Goal: Use online tool/utility: Utilize a website feature to perform a specific function

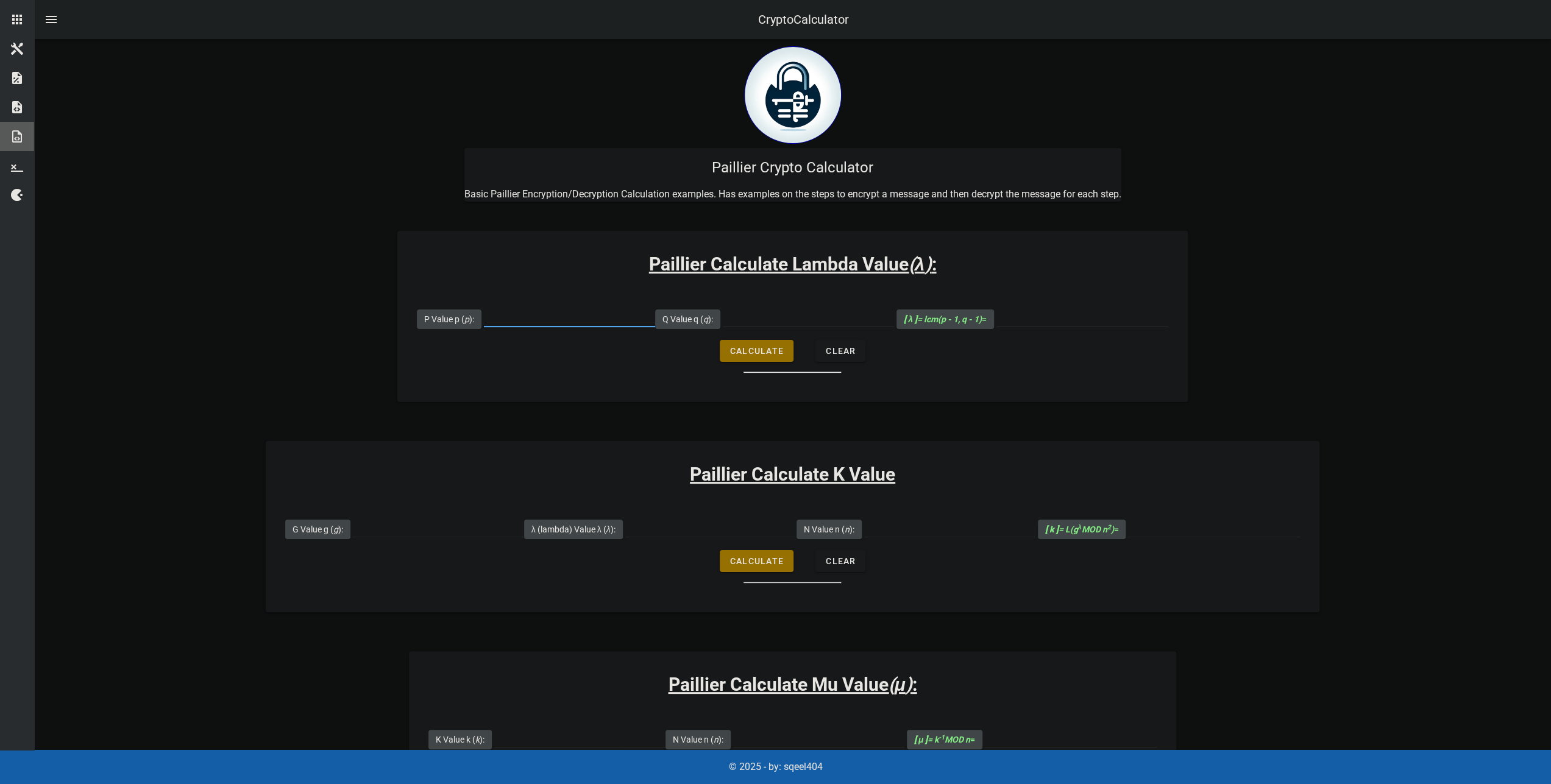
click at [543, 315] on input "P Value p ( p ):" at bounding box center [570, 317] width 171 height 19
click at [748, 318] on input "Q Value q ( q ):" at bounding box center [808, 317] width 171 height 19
click at [1038, 317] on input "[ λ ] = lcm(p - 1, q - 1) =" at bounding box center [1082, 317] width 172 height 19
click at [932, 365] on form "P Value p ( p ): Q Value q ( q ): [ λ ] = lcm(p - 1, q - 1) = Calculate Clear" at bounding box center [793, 335] width 791 height 75
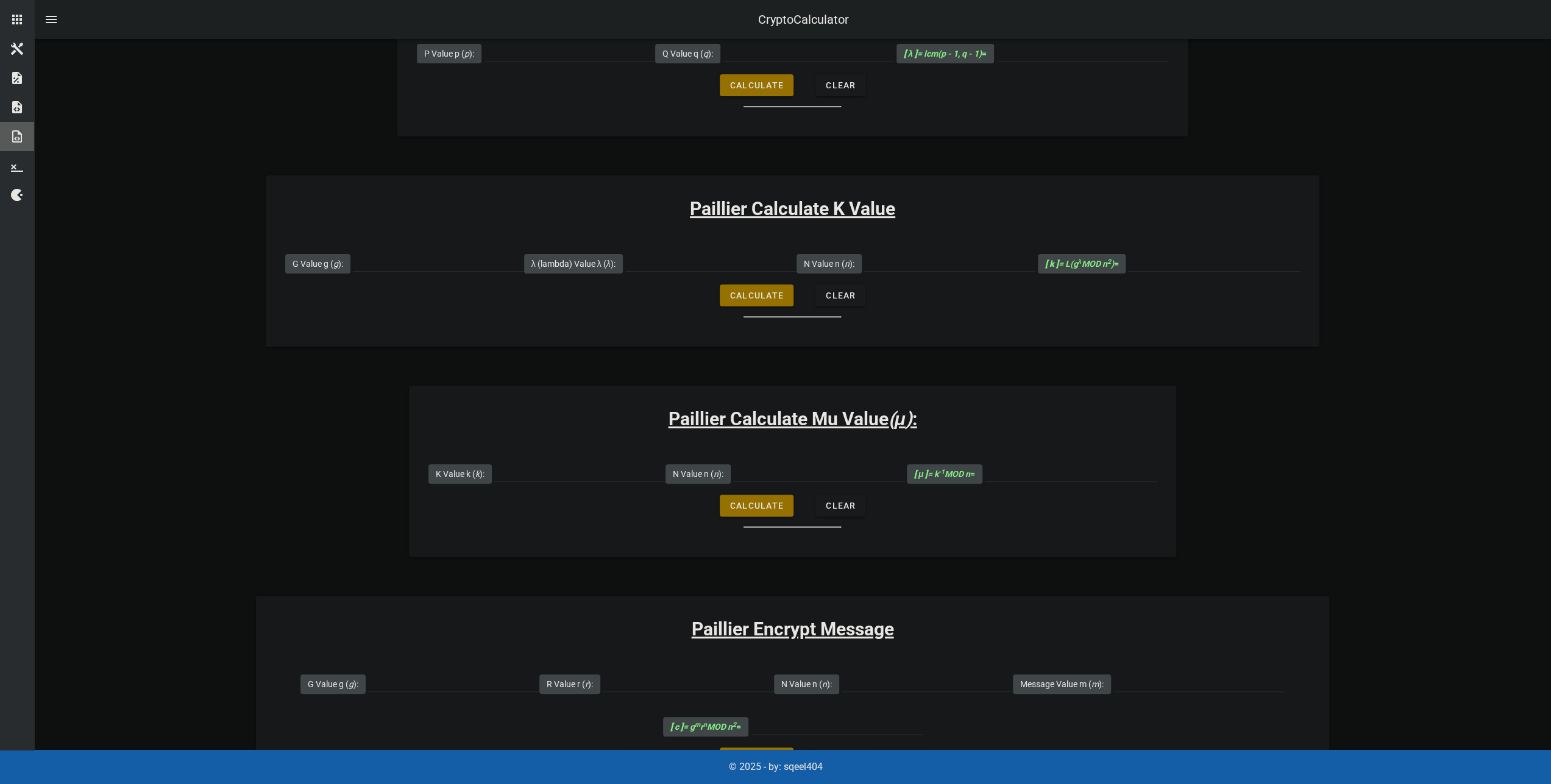
scroll to position [365, 0]
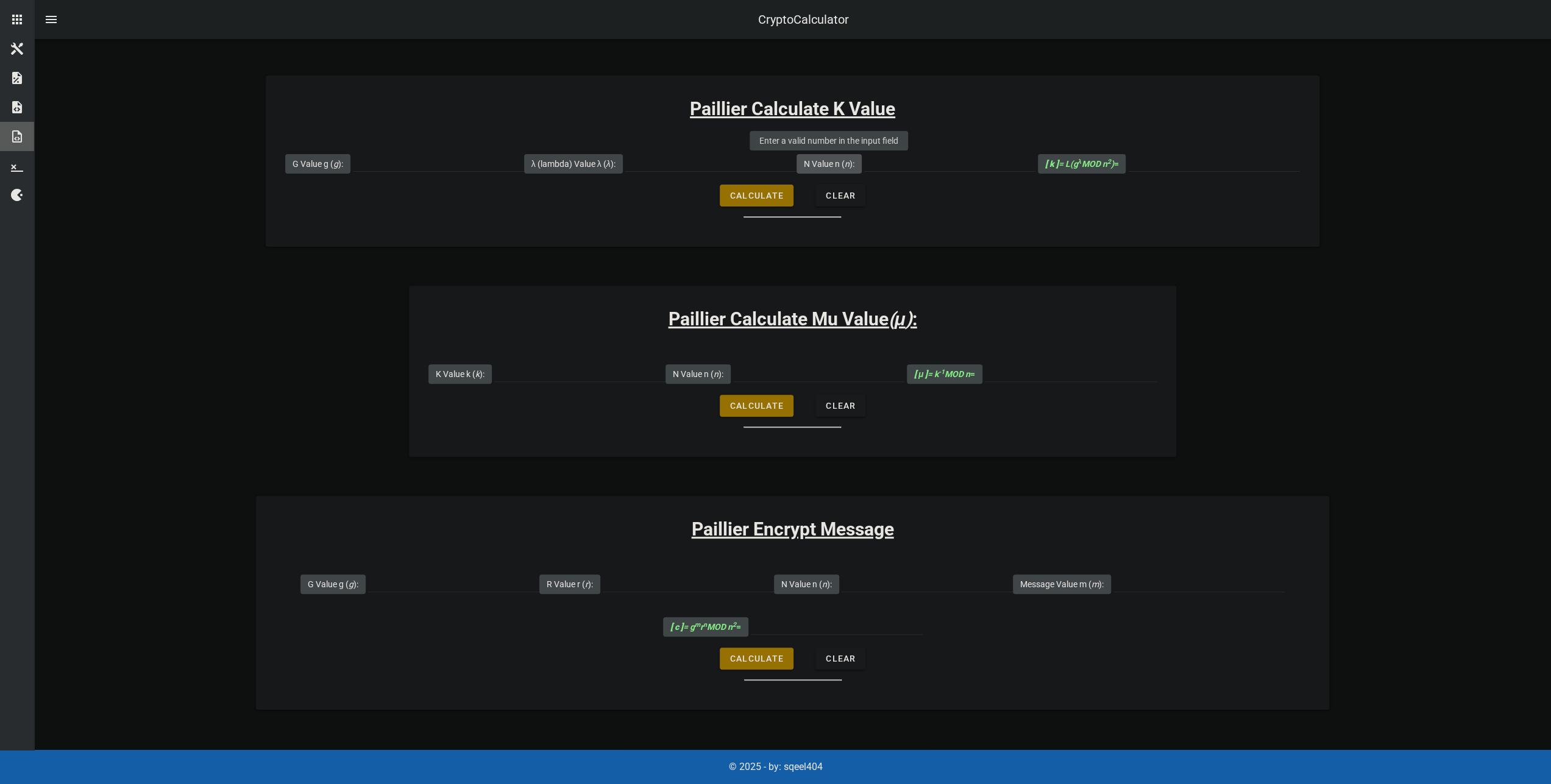
click at [819, 159] on label "N Value n ( n ):" at bounding box center [828, 164] width 51 height 12
click at [864, 159] on input "N Value n ( n ):" at bounding box center [950, 161] width 171 height 19
click at [619, 163] on span "λ (lambda) Value λ ( λ ):" at bounding box center [573, 164] width 98 height 19
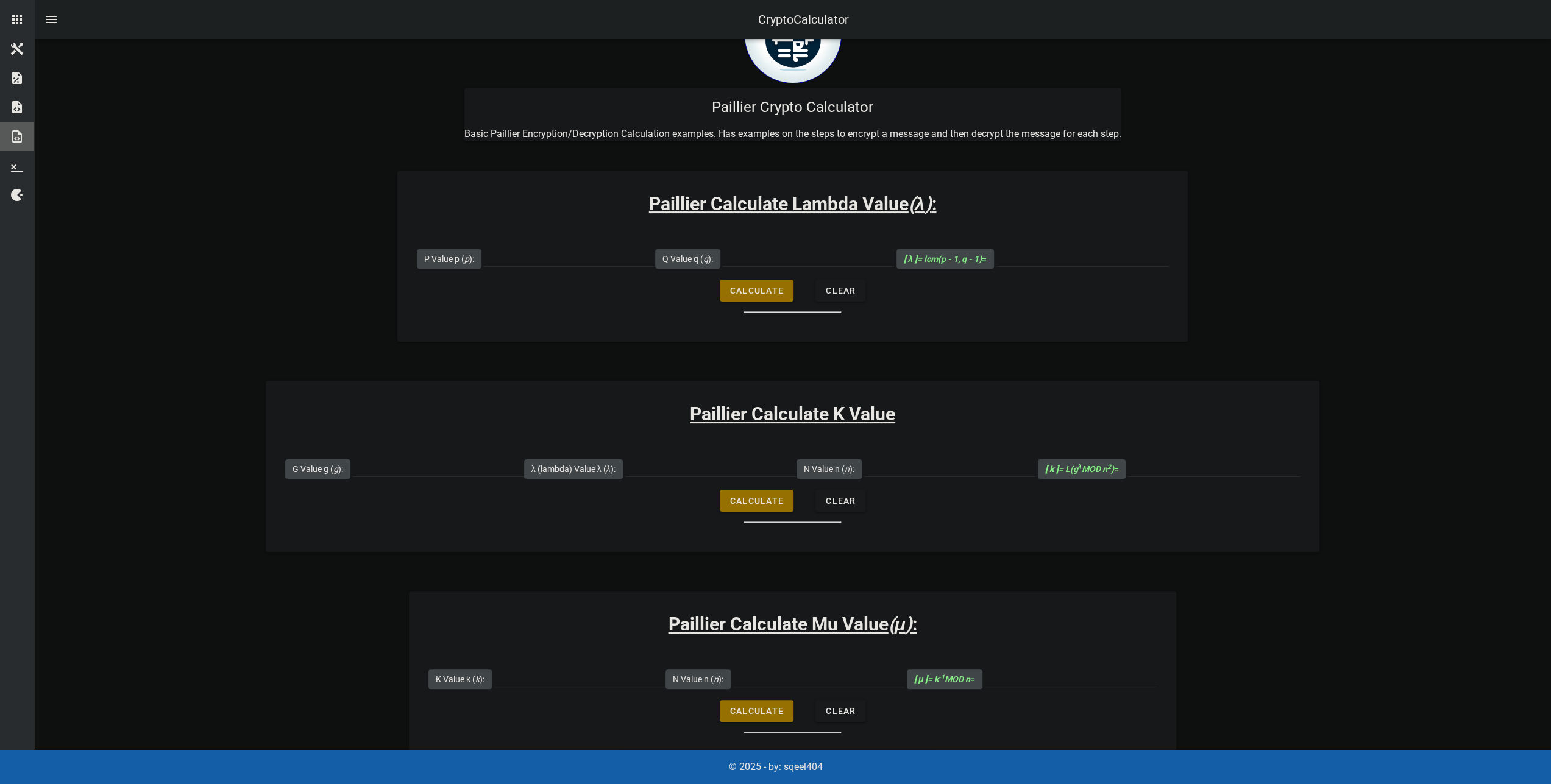
scroll to position [0, 0]
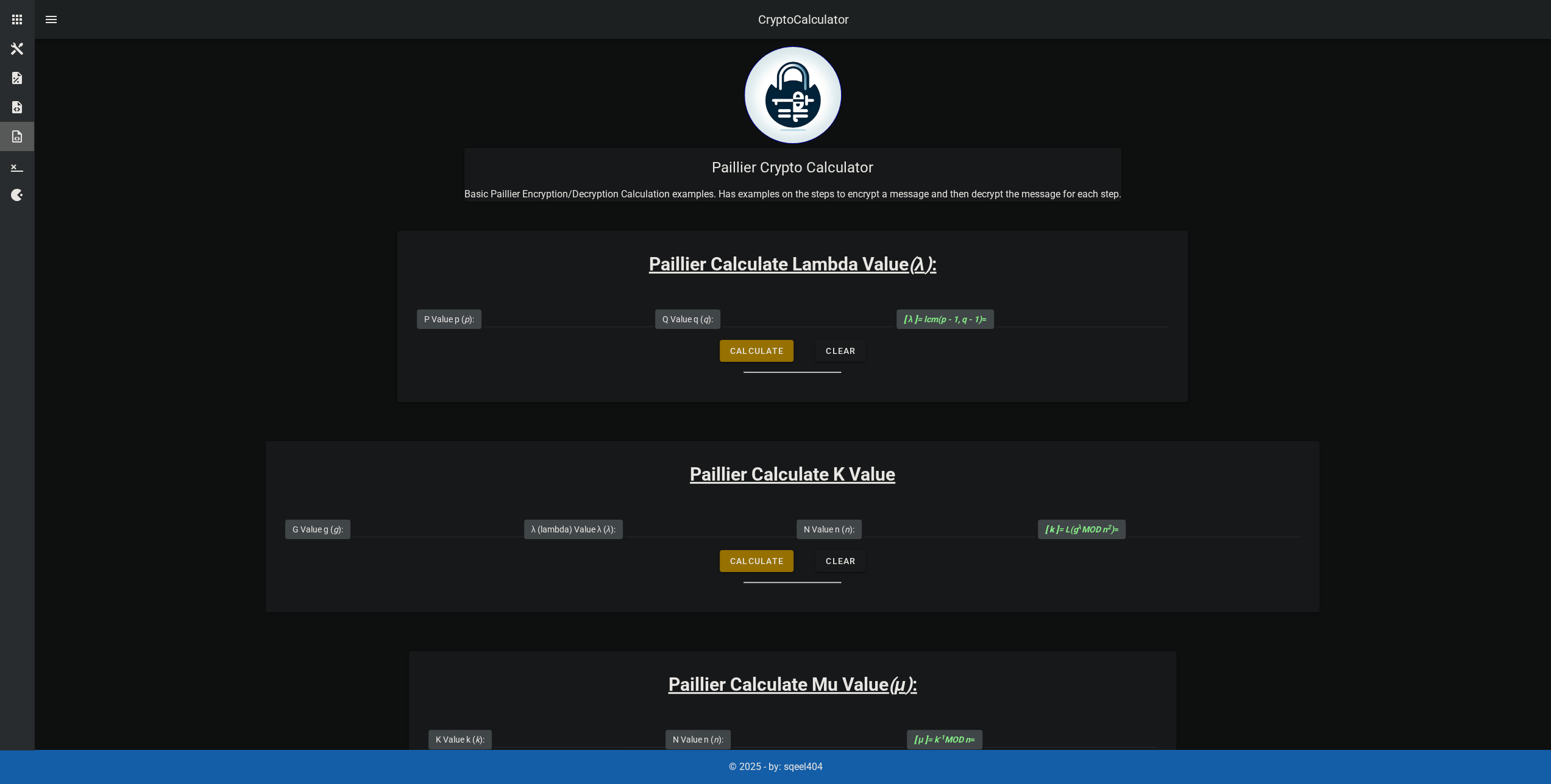
drag, startPoint x: 734, startPoint y: 156, endPoint x: 755, endPoint y: 155, distance: 21.0
click at [756, 155] on div "Paillier Crypto Calculator" at bounding box center [793, 167] width 657 height 39
drag, startPoint x: 709, startPoint y: 167, endPoint x: 754, endPoint y: 164, distance: 45.1
click at [754, 164] on div "Paillier Crypto Calculator" at bounding box center [793, 167] width 657 height 39
